Goal: Check status: Check status

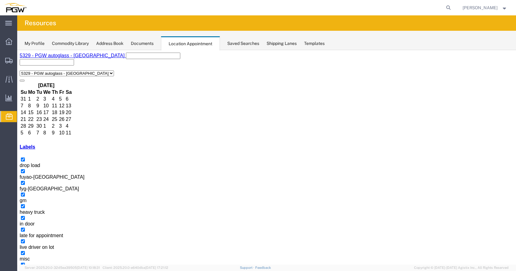
scroll to position [213, 0]
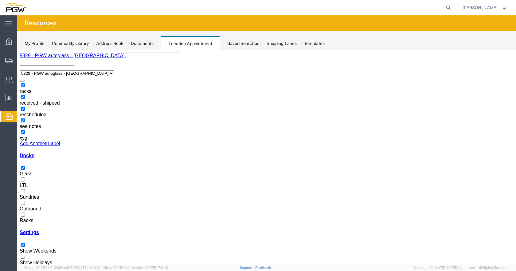
select select "1"
select select
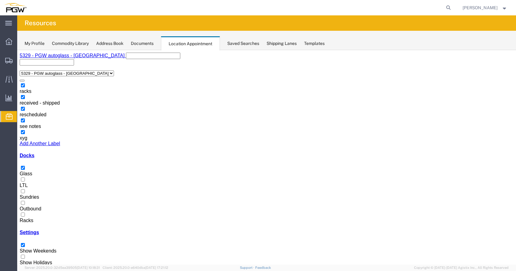
select select "1"
select select
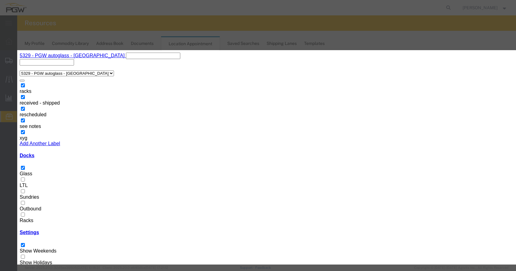
drag, startPoint x: 354, startPoint y: 234, endPoint x: 354, endPoint y: 231, distance: 3.4
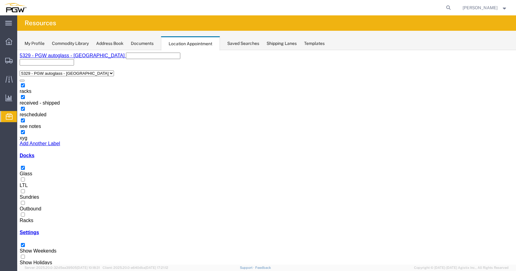
click at [26, 218] on div at bounding box center [267, 218] width 494 height 0
click at [25, 212] on input "Racks" at bounding box center [23, 214] width 4 height 4
click at [27, 171] on div at bounding box center [267, 171] width 494 height 0
click at [25, 166] on input "Glass" at bounding box center [23, 168] width 4 height 4
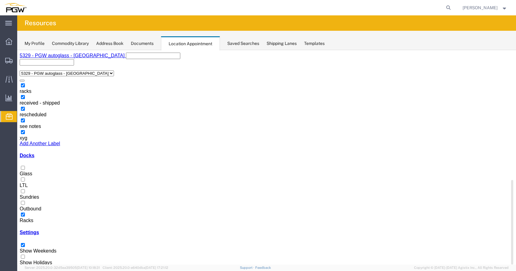
click at [27, 171] on div at bounding box center [267, 171] width 494 height 0
click at [25, 166] on input "Glass" at bounding box center [23, 168] width 4 height 4
click at [24, 218] on div at bounding box center [267, 218] width 494 height 0
click at [24, 212] on input "Racks" at bounding box center [23, 214] width 4 height 4
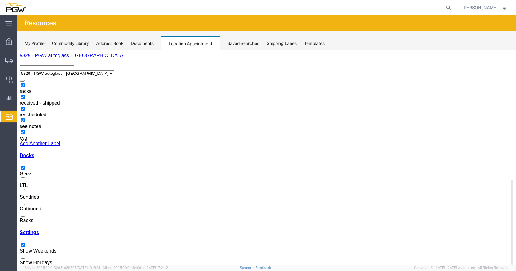
drag, startPoint x: 26, startPoint y: 185, endPoint x: 24, endPoint y: 155, distance: 29.9
click at [26, 218] on div at bounding box center [267, 218] width 494 height 0
click at [25, 212] on input "Racks" at bounding box center [23, 214] width 4 height 4
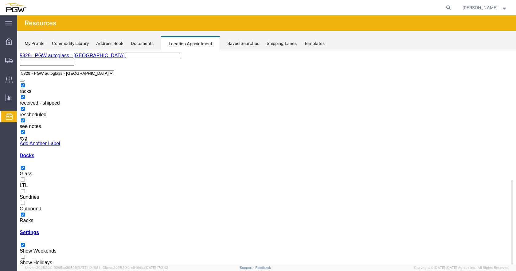
click at [26, 171] on div at bounding box center [267, 171] width 494 height 0
click at [25, 166] on input "Glass" at bounding box center [23, 168] width 4 height 4
